Goal: Task Accomplishment & Management: Use online tool/utility

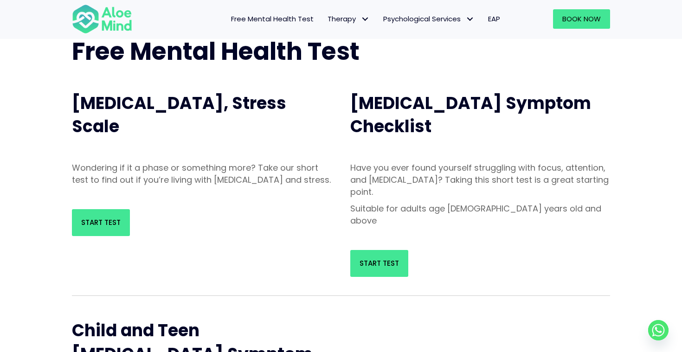
scroll to position [70, 0]
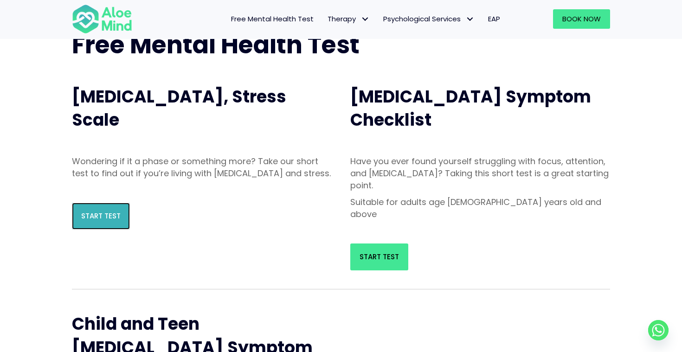
click at [114, 221] on span "Start Test" at bounding box center [100, 216] width 39 height 10
